Goal: Use online tool/utility: Use online tool/utility

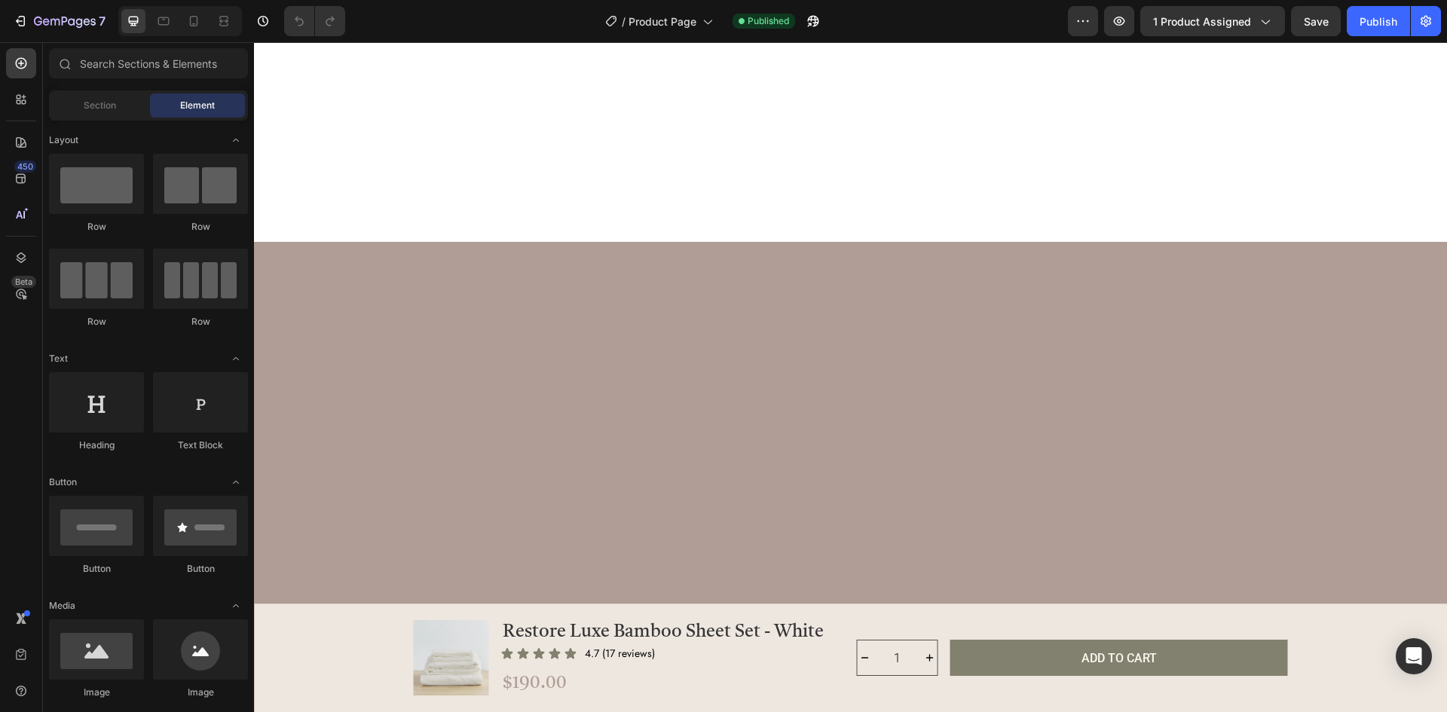
scroll to position [3920, 0]
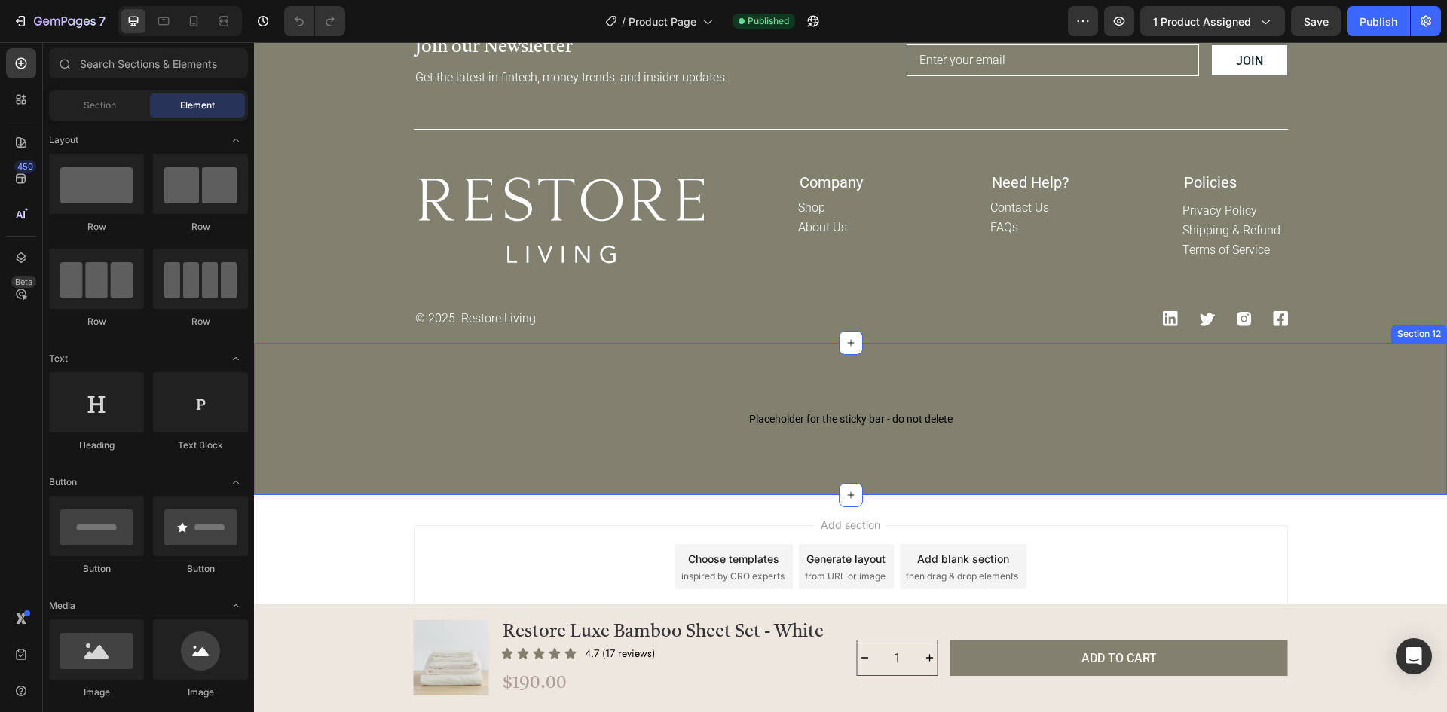
click at [1008, 378] on div "Placeholder for the sticky bar - do not delete Placeholder for the sticky bar -…" at bounding box center [850, 419] width 1193 height 152
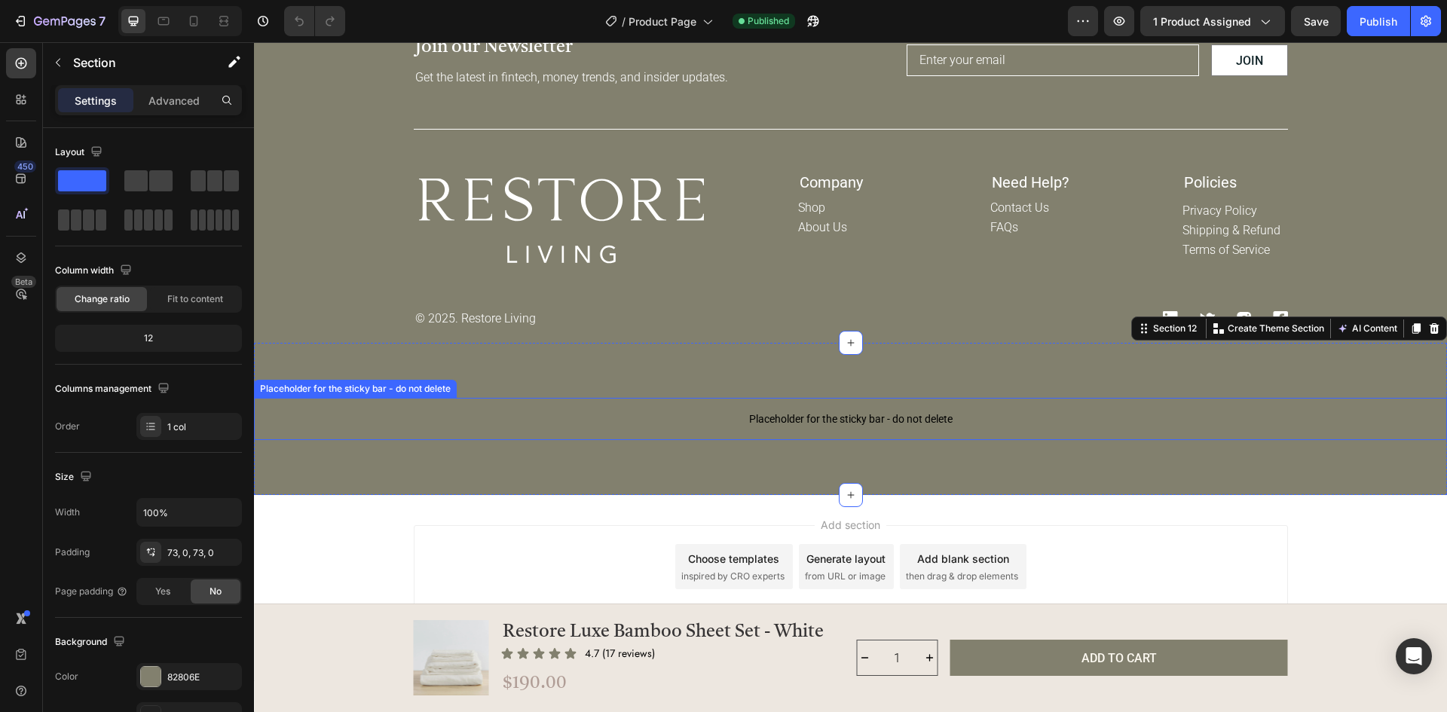
click at [855, 422] on span "Placeholder for the sticky bar - do not delete" at bounding box center [850, 419] width 1193 height 18
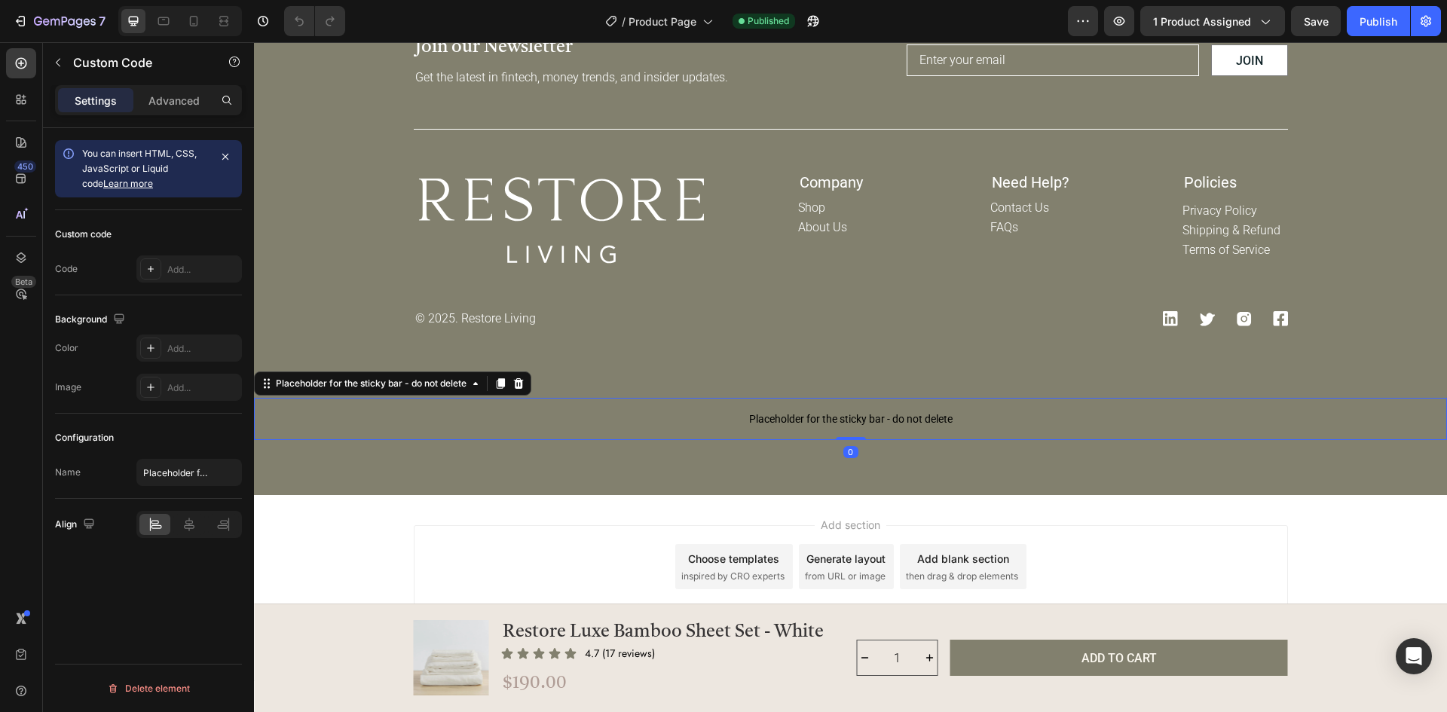
click at [855, 422] on span "Placeholder for the sticky bar - do not delete" at bounding box center [850, 419] width 1193 height 18
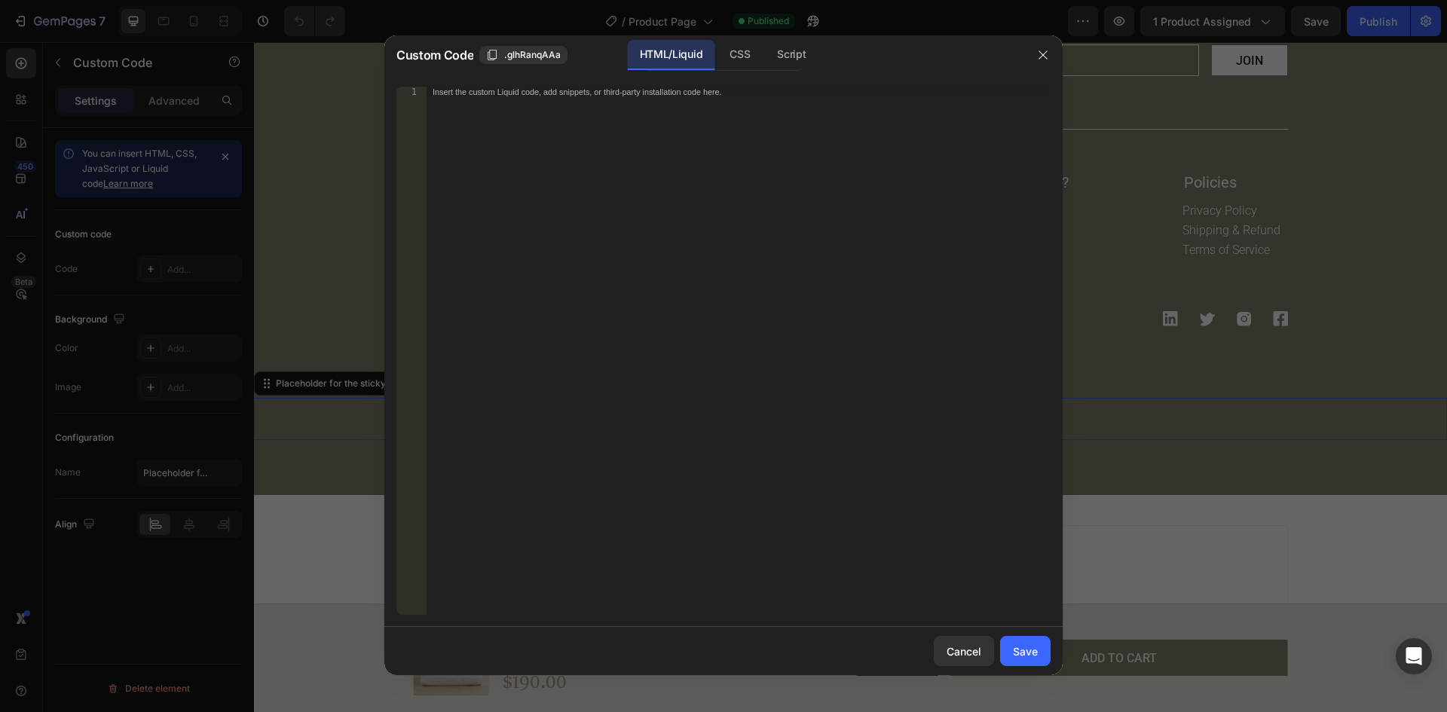
click at [855, 422] on div "Insert the custom Liquid code, add snippets, or third-party installation code h…" at bounding box center [738, 361] width 624 height 549
click at [1041, 50] on icon "button" at bounding box center [1043, 55] width 12 height 12
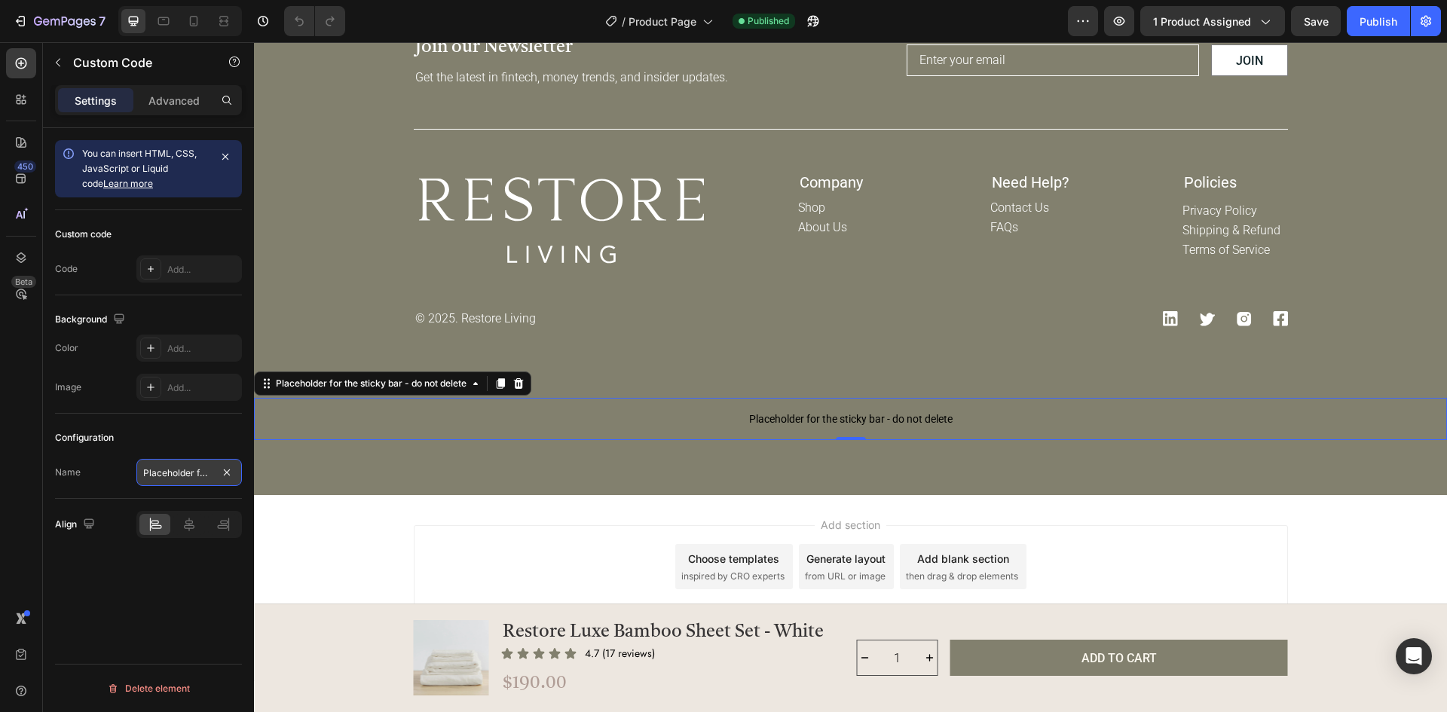
click at [188, 472] on input "Placeholder for the sticky bar - do not delete" at bounding box center [188, 472] width 105 height 27
